Goal: Check status: Check status

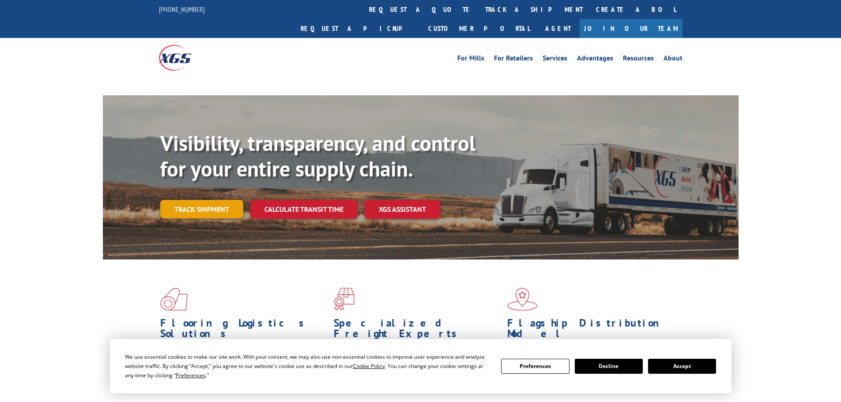
click at [195, 200] on link "Track shipment" at bounding box center [201, 209] width 83 height 19
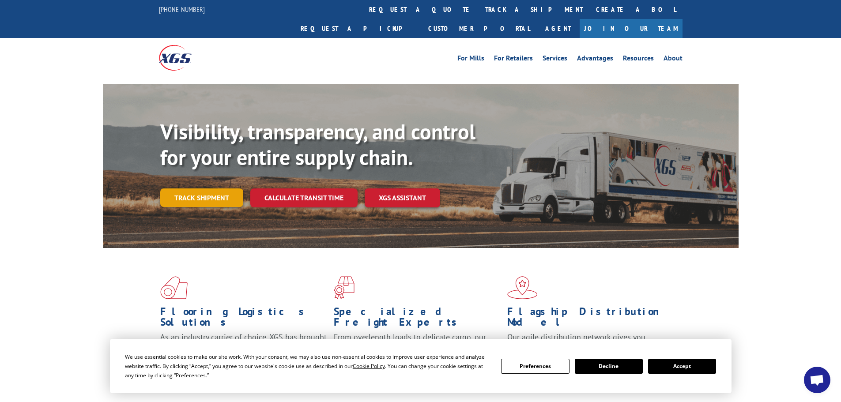
click at [201, 188] on link "Track shipment" at bounding box center [201, 197] width 83 height 19
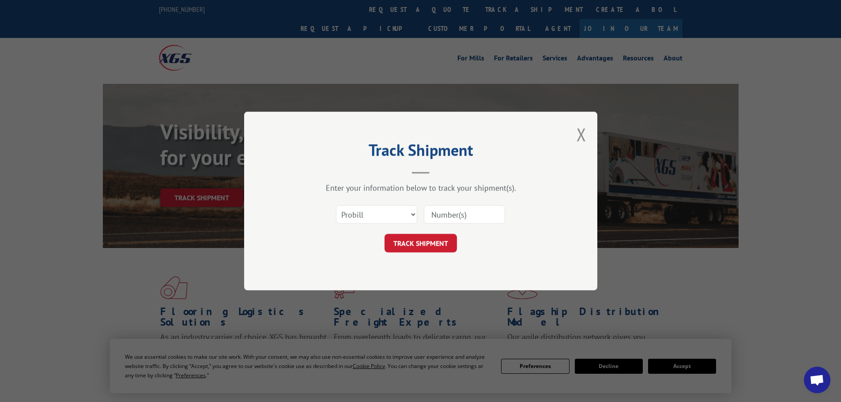
click at [436, 216] on input at bounding box center [464, 214] width 81 height 19
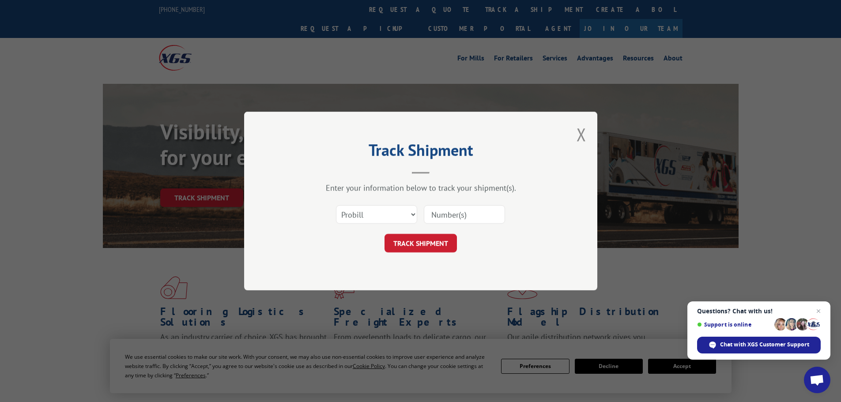
paste input "16998879"
type input "16998879"
click at [384, 234] on button "TRACK SHIPMENT" at bounding box center [420, 243] width 72 height 19
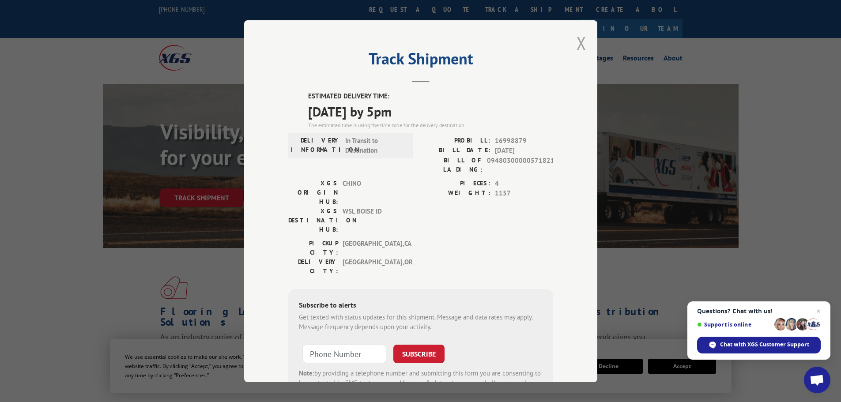
click at [578, 39] on button "Close modal" at bounding box center [581, 42] width 10 height 23
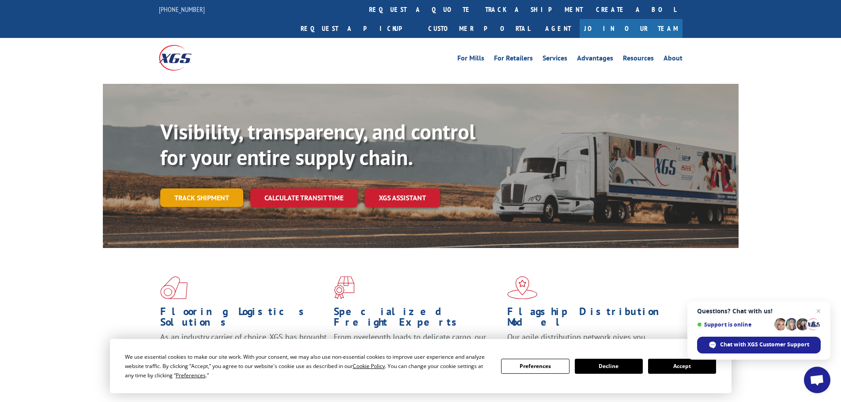
click at [188, 188] on link "Track shipment" at bounding box center [201, 197] width 83 height 19
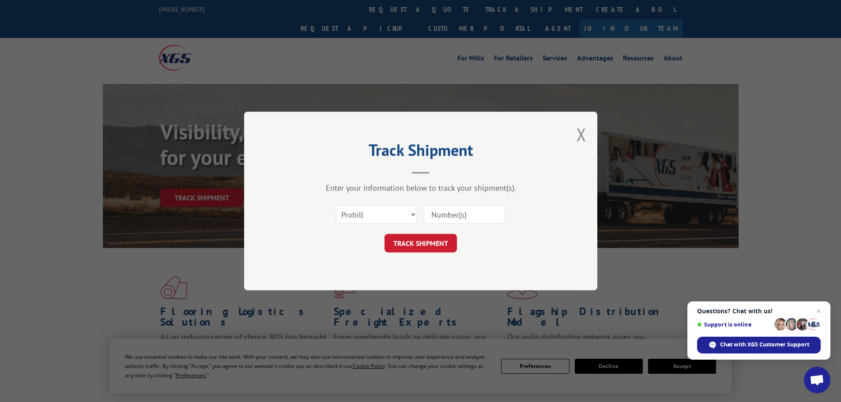
click at [457, 217] on input at bounding box center [464, 214] width 81 height 19
paste input "535252"
type input "535252"
click at [384, 234] on button "TRACK SHIPMENT" at bounding box center [420, 243] width 72 height 19
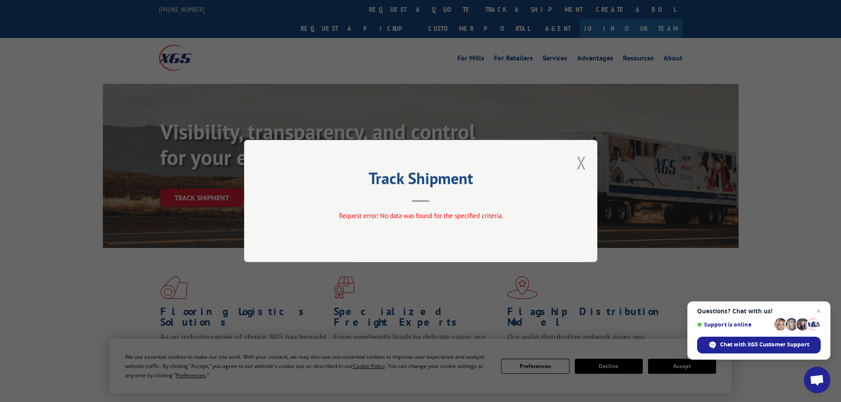
click at [579, 160] on button "Close modal" at bounding box center [581, 162] width 10 height 23
